Goal: Task Accomplishment & Management: Manage account settings

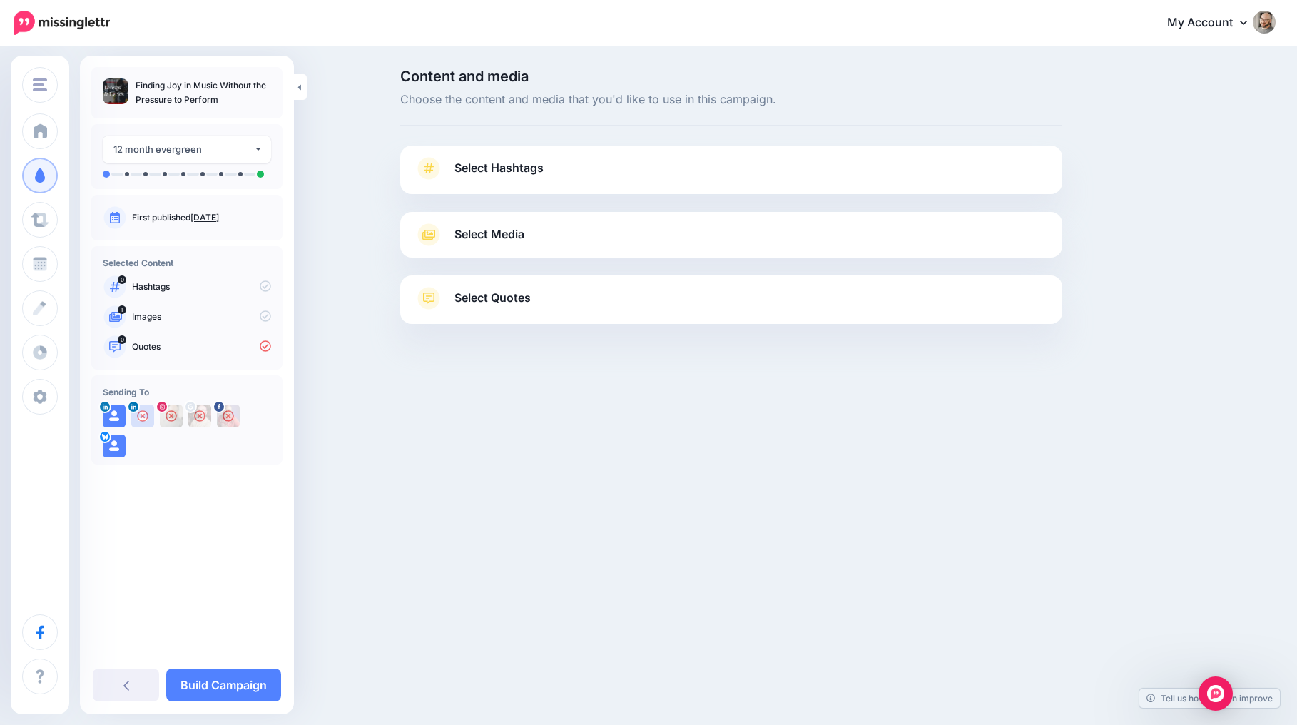
click at [508, 245] on div "Select Media Next, let's make sure we have the best media for this campaign. De…" at bounding box center [731, 235] width 662 height 46
click at [524, 233] on span "Select Media" at bounding box center [489, 234] width 70 height 19
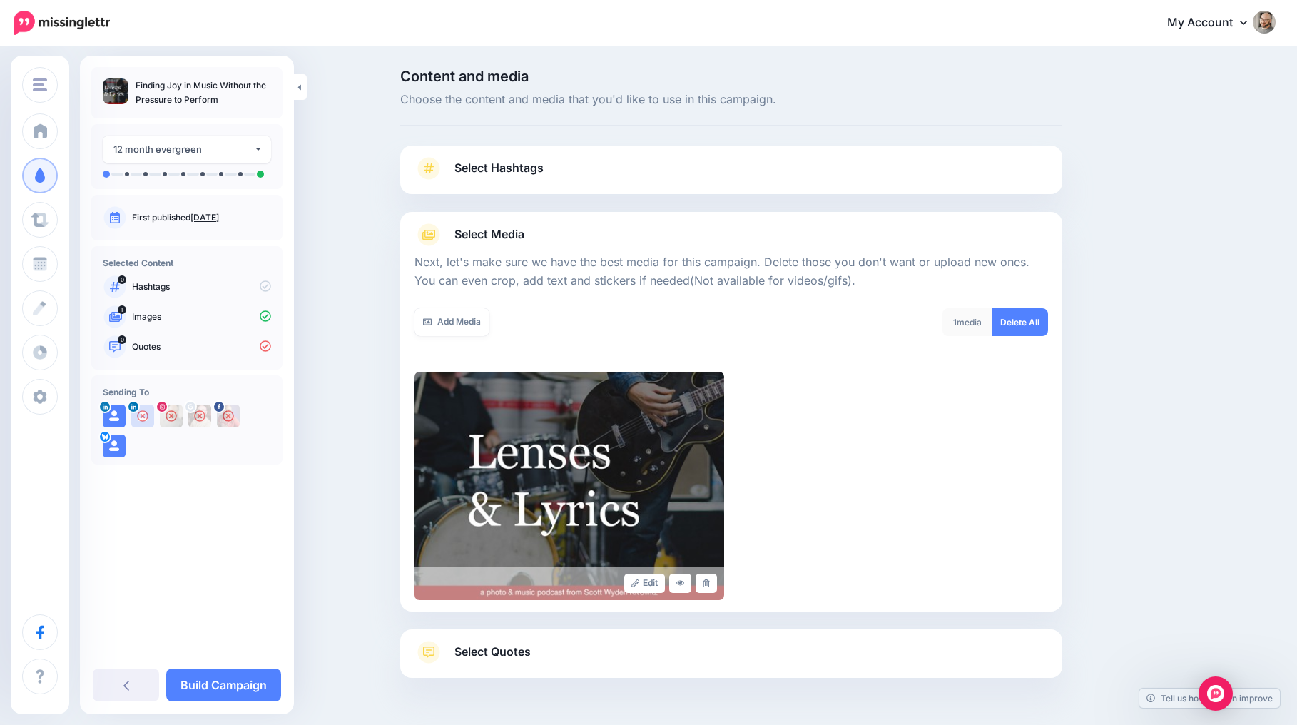
click at [527, 645] on span "Select Quotes" at bounding box center [492, 651] width 76 height 19
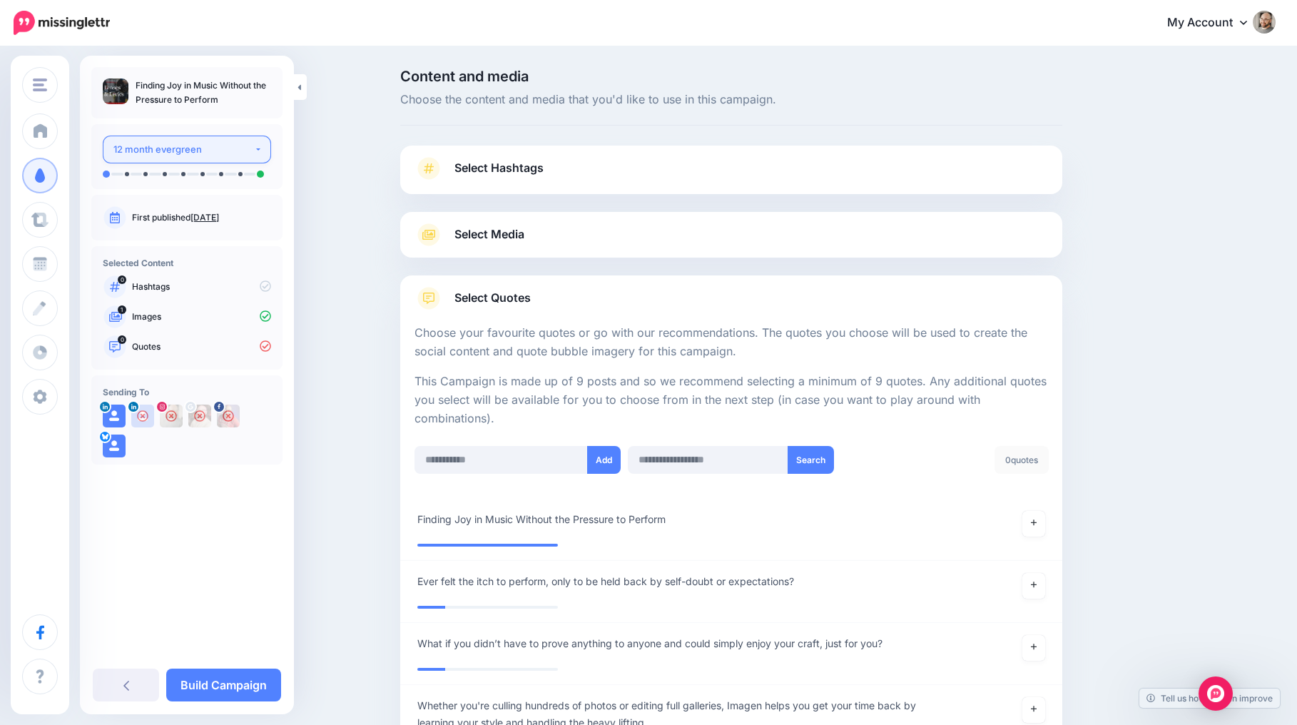
click at [194, 148] on div "12 month evergreen" at bounding box center [183, 149] width 141 height 16
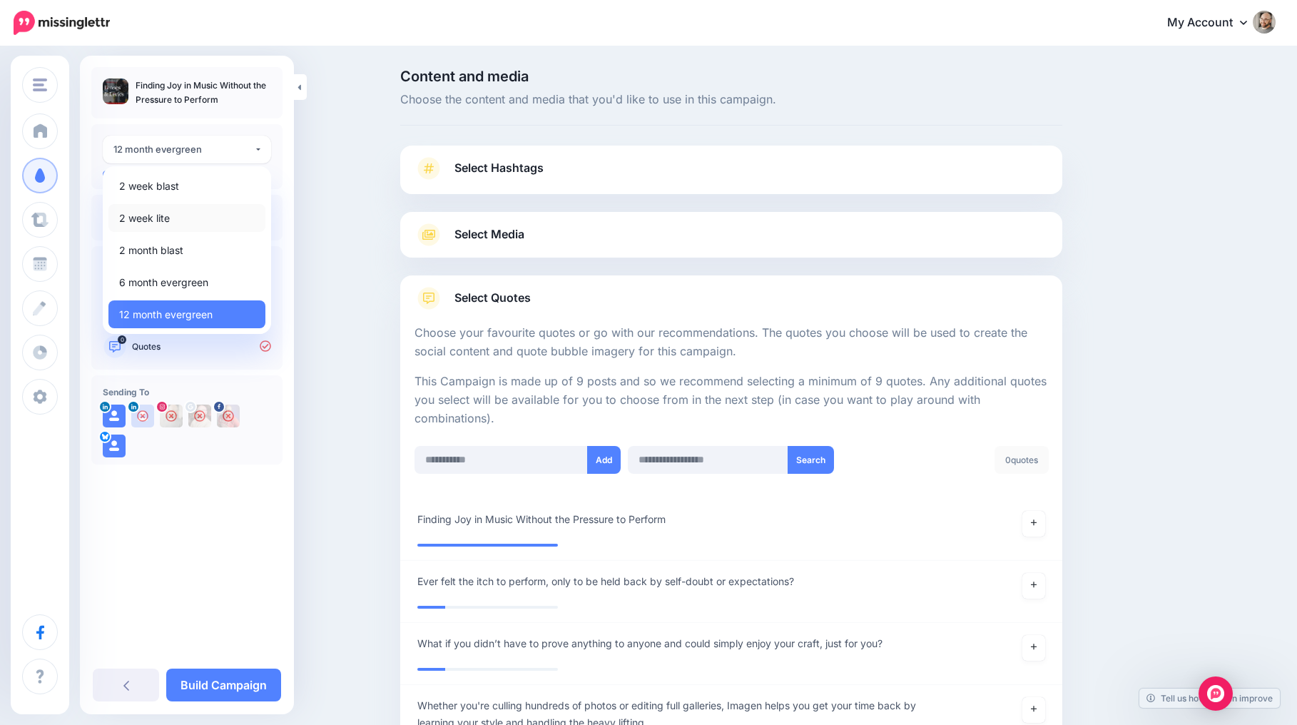
click at [191, 228] on link "2 week lite" at bounding box center [186, 218] width 157 height 28
select select "******"
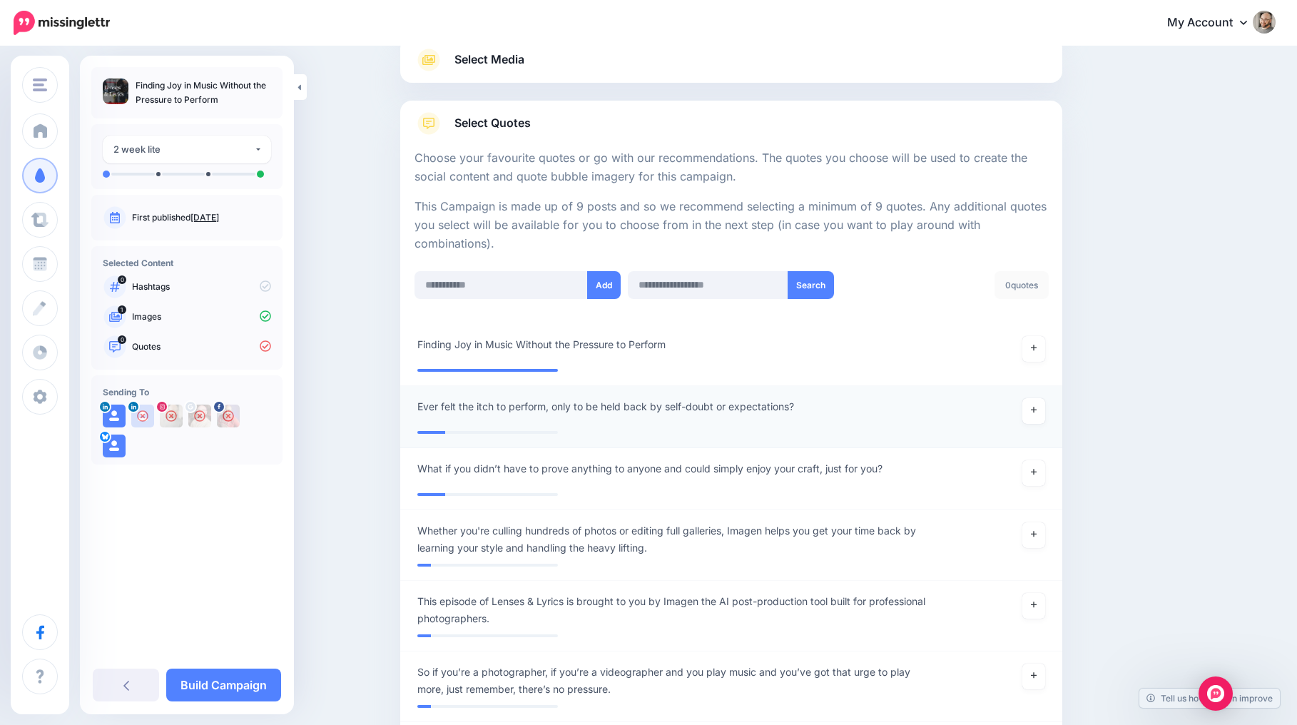
scroll to position [176, 0]
click at [1031, 405] on icon at bounding box center [1034, 408] width 6 height 8
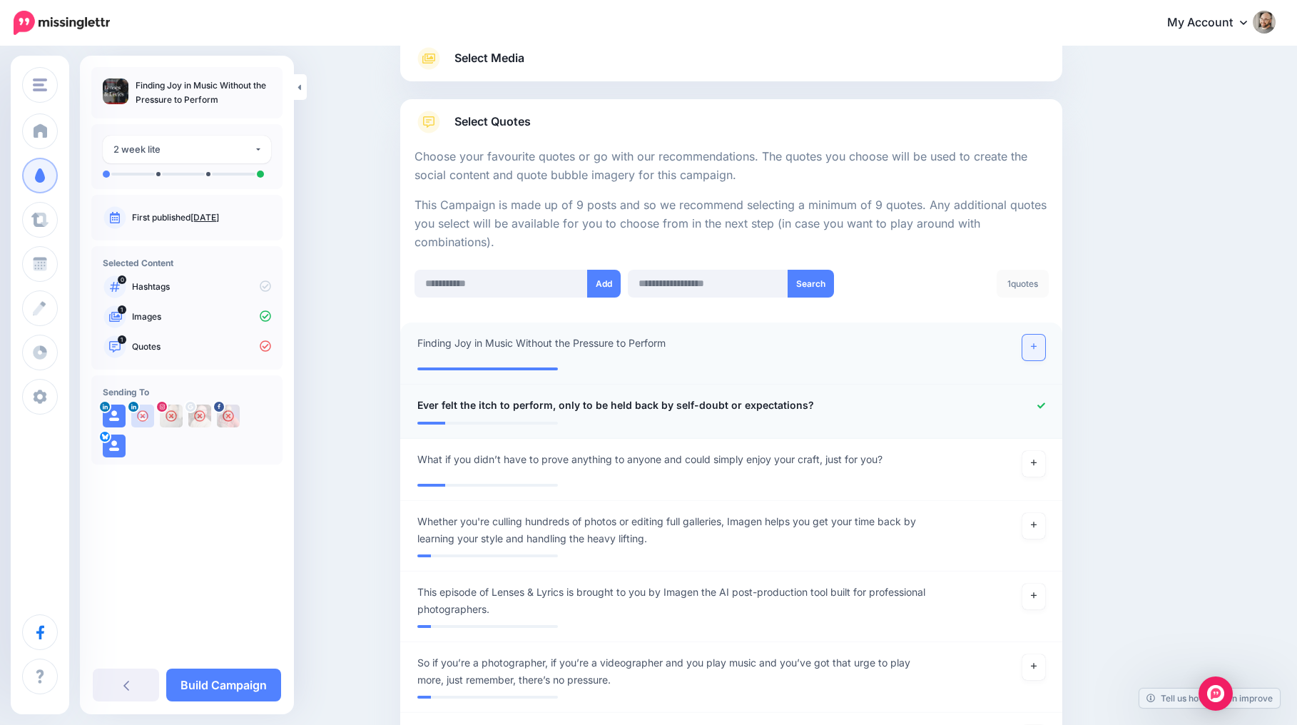
click at [1035, 335] on link at bounding box center [1033, 348] width 23 height 26
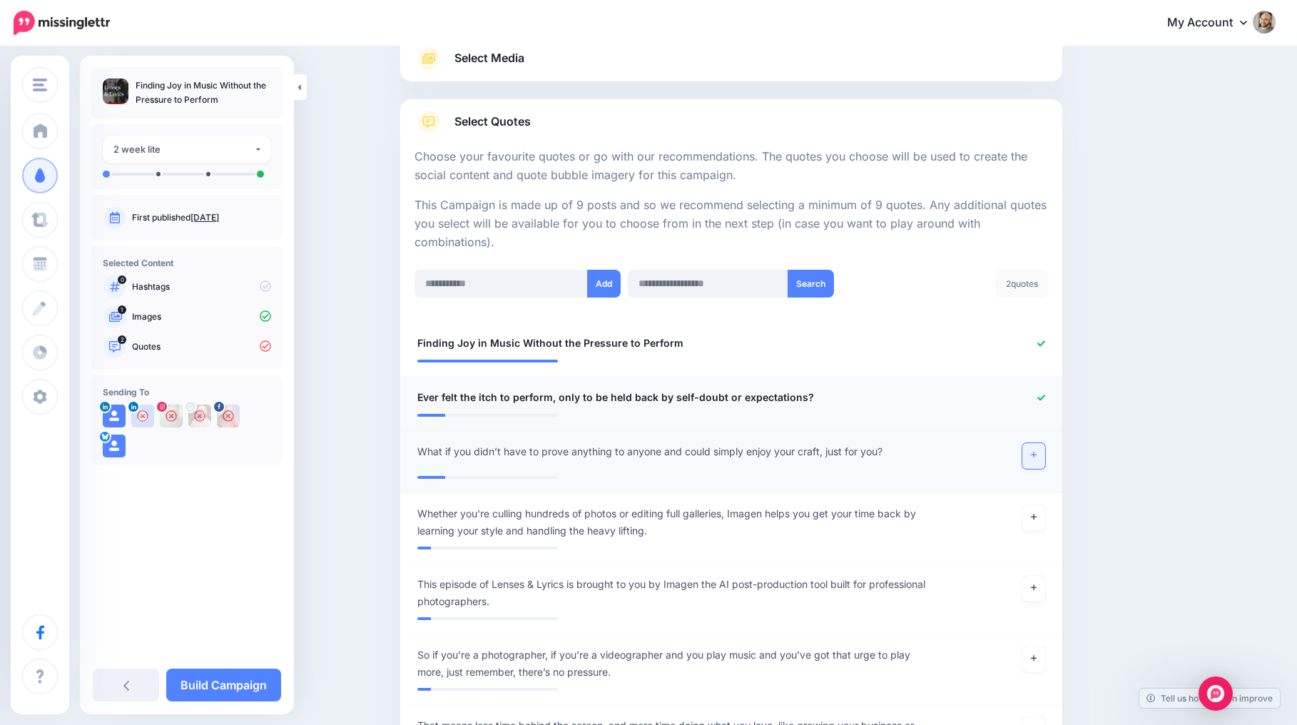
click at [1034, 451] on icon at bounding box center [1034, 455] width 6 height 8
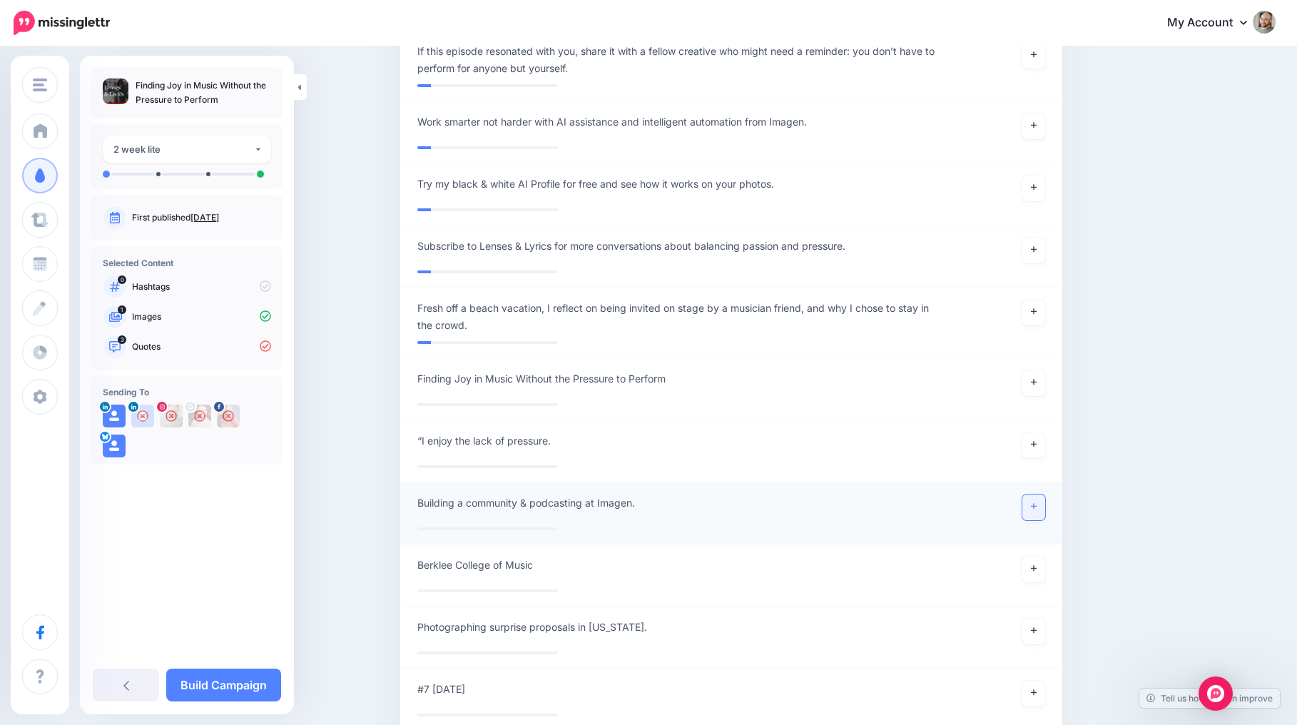
scroll to position [913, 0]
click at [115, 668] on link at bounding box center [126, 684] width 66 height 33
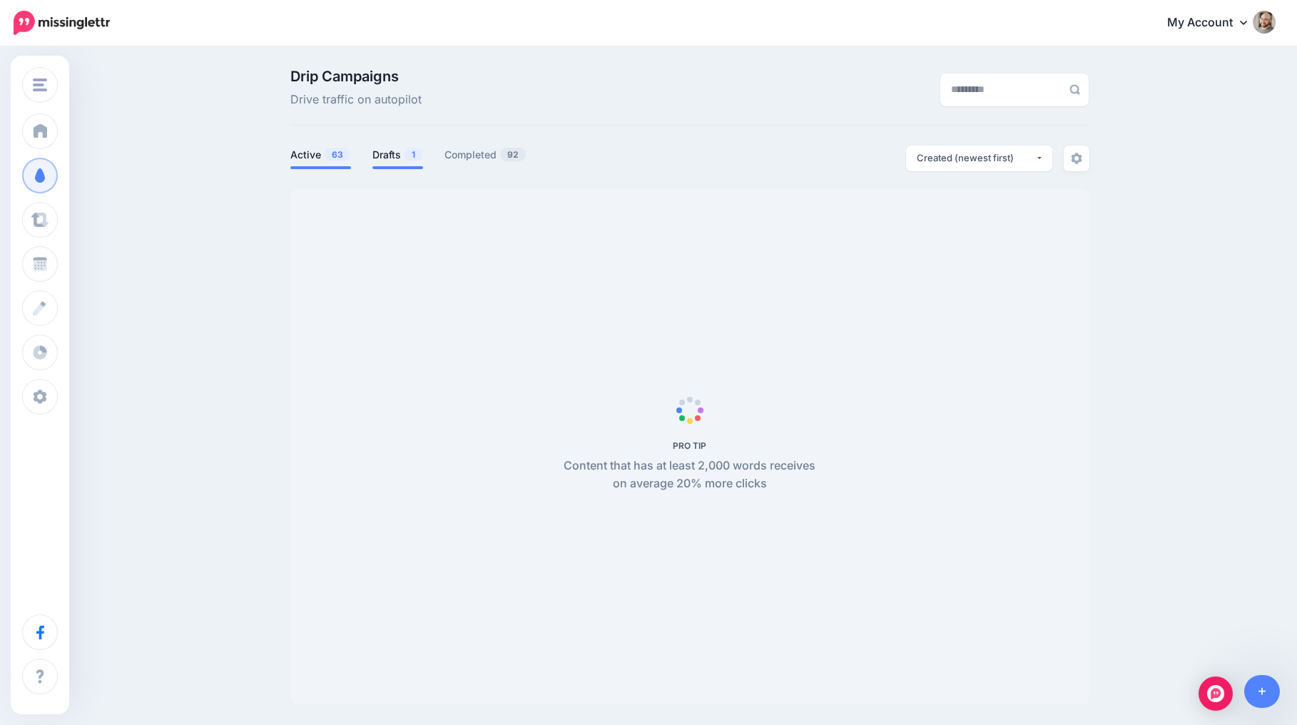
click at [396, 152] on link "Drafts 1" at bounding box center [397, 154] width 51 height 17
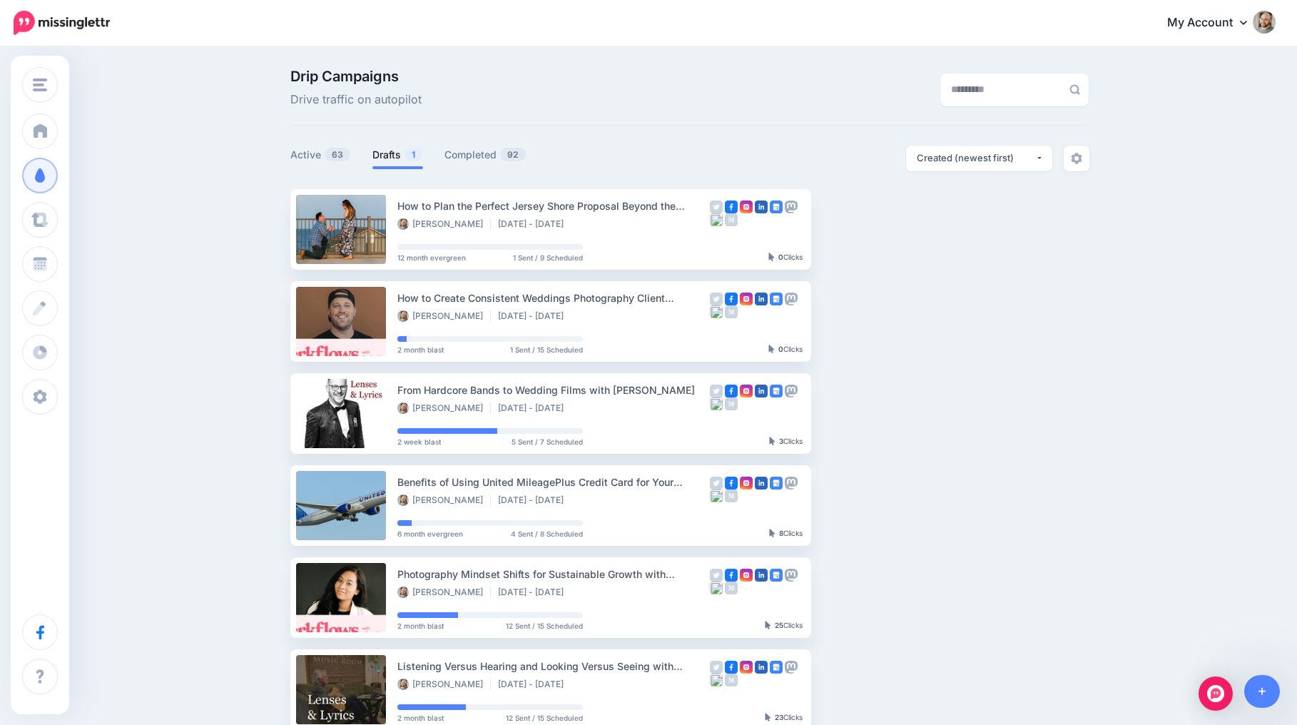
click at [395, 161] on link "Drafts 1" at bounding box center [397, 154] width 51 height 17
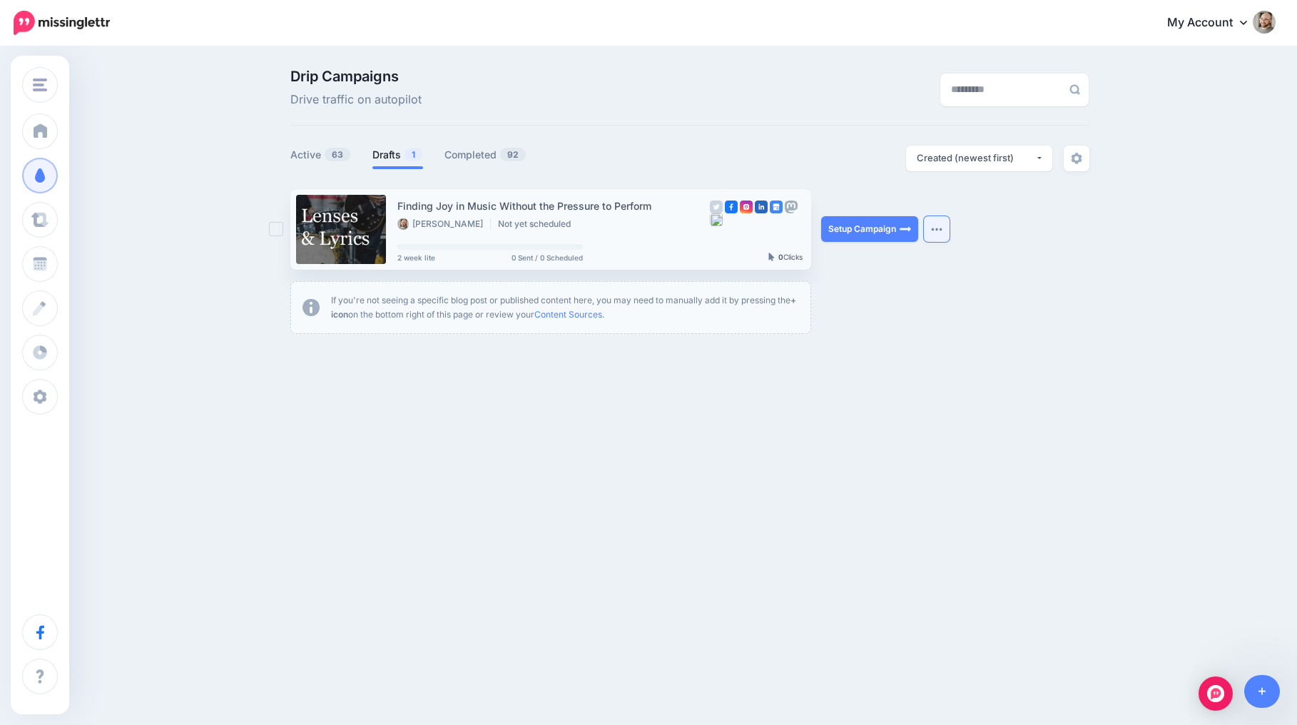
click at [945, 228] on button "button" at bounding box center [937, 229] width 26 height 26
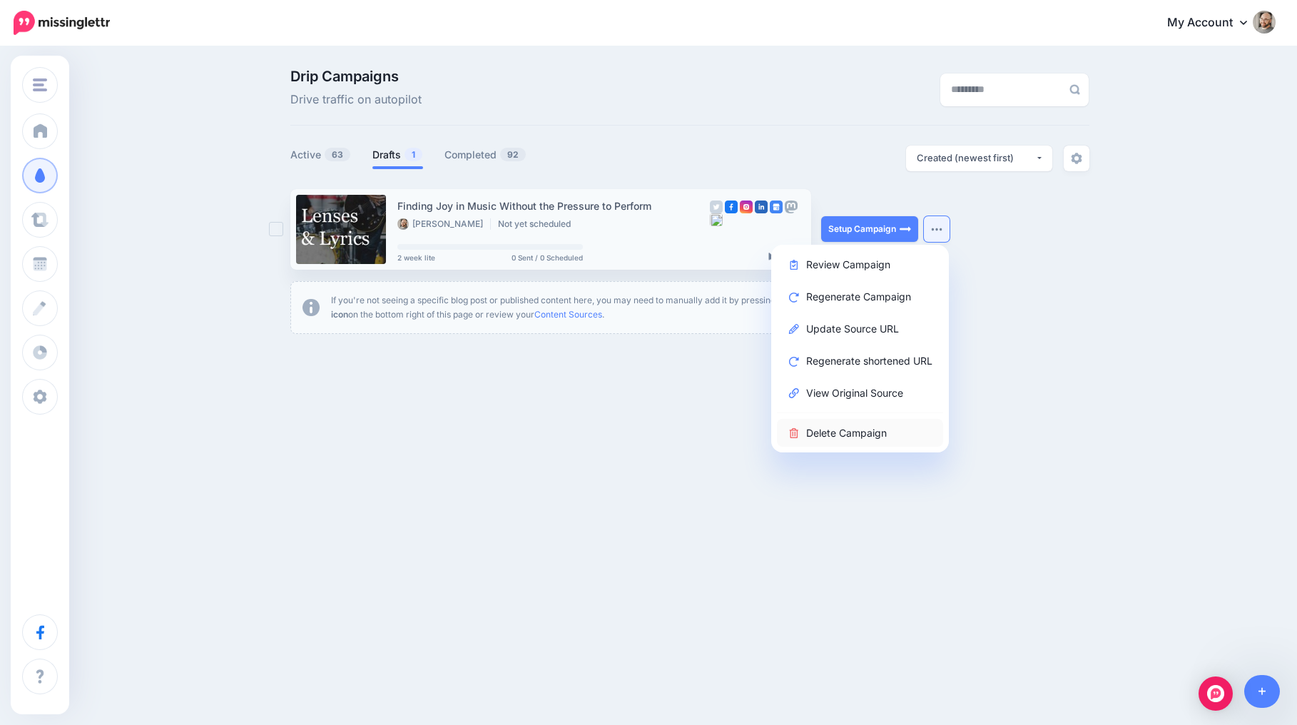
click at [851, 437] on link "Delete Campaign" at bounding box center [860, 433] width 166 height 28
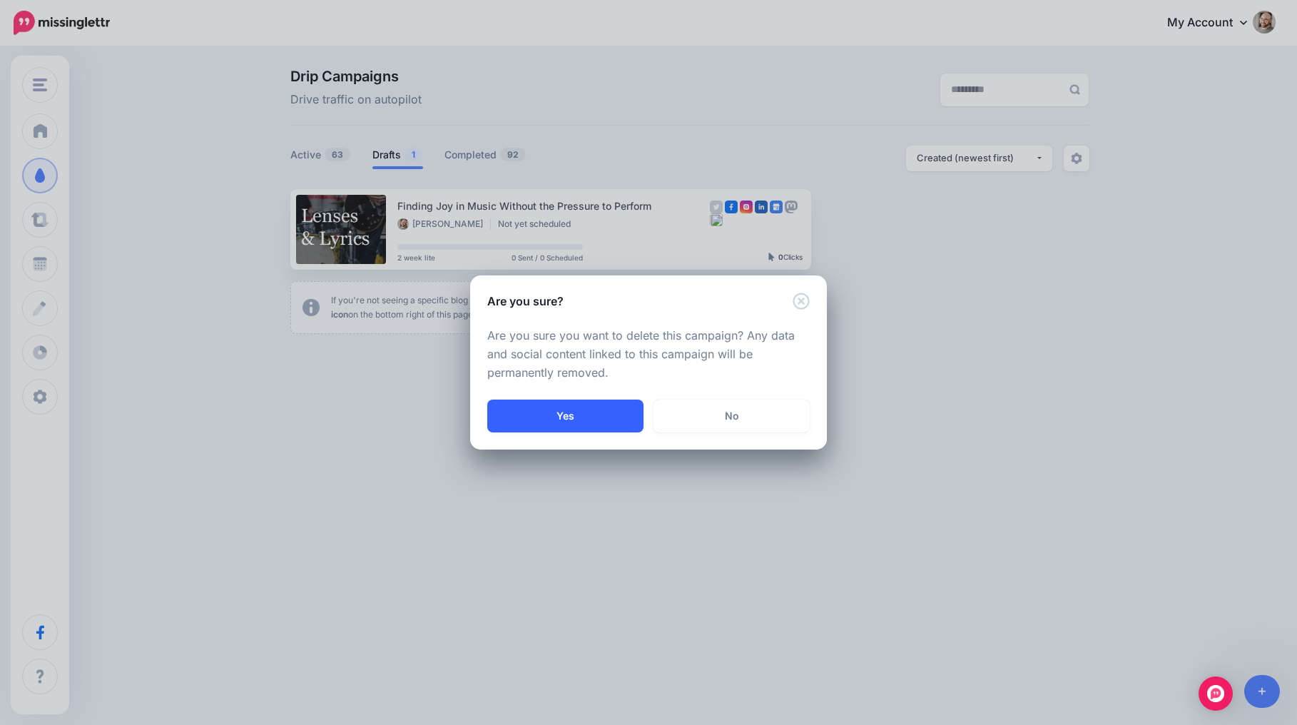
click at [574, 419] on button "Yes" at bounding box center [565, 415] width 156 height 33
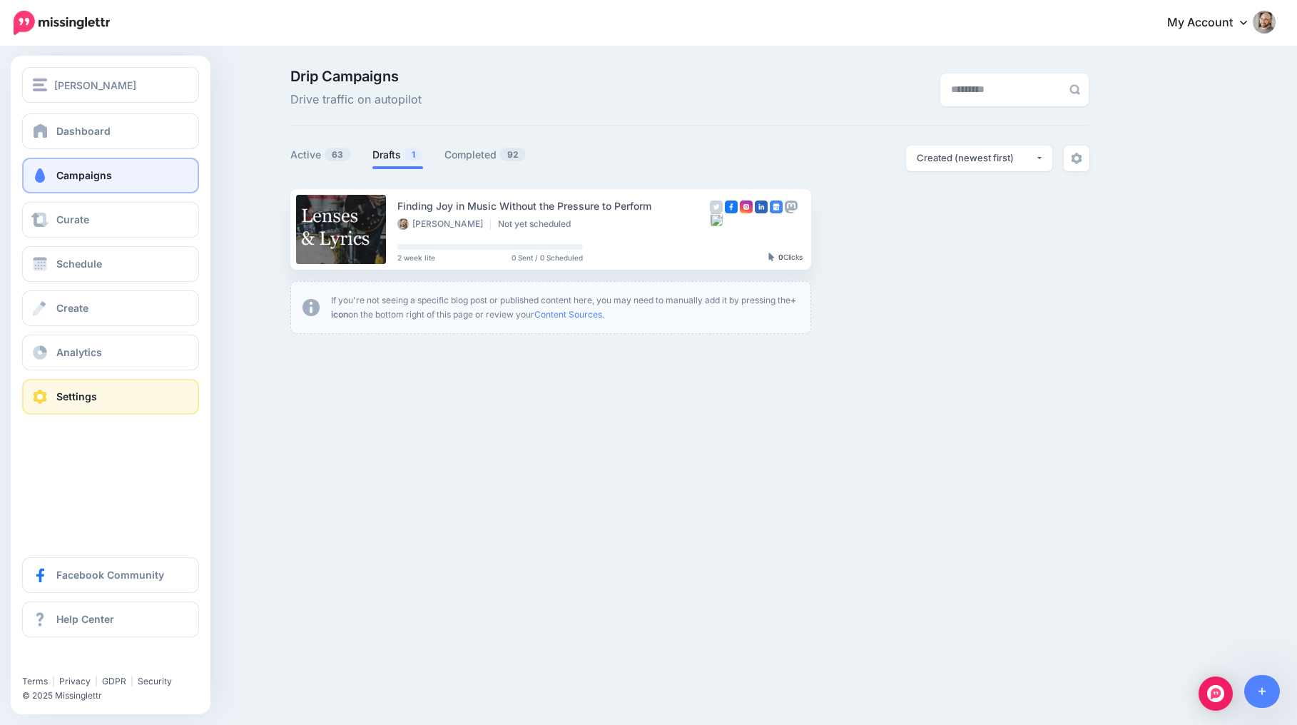
click at [40, 407] on link "Settings" at bounding box center [110, 397] width 177 height 36
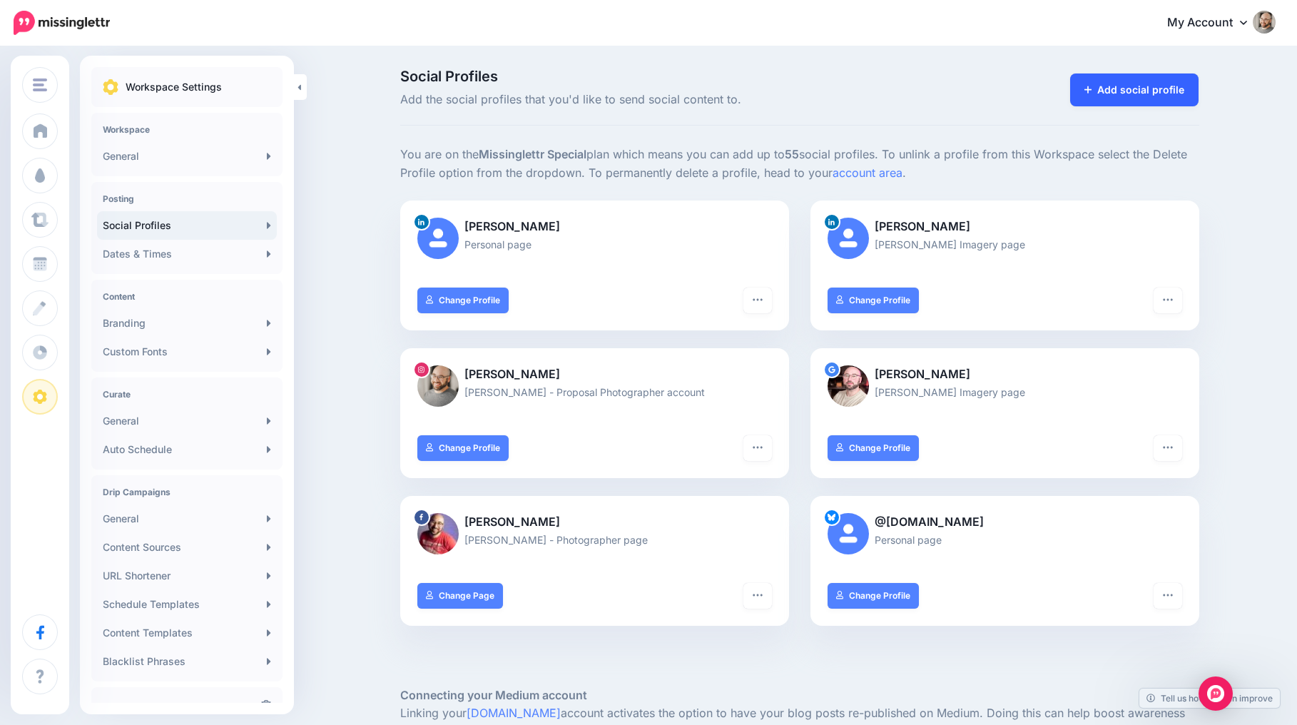
click at [1129, 78] on link "Add social profile" at bounding box center [1134, 89] width 129 height 33
